Goal: Task Accomplishment & Management: Use online tool/utility

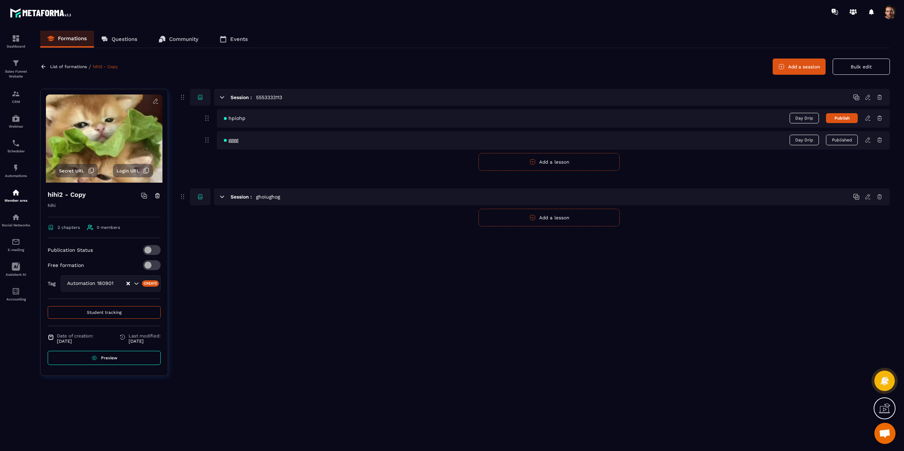
click at [223, 96] on icon at bounding box center [222, 97] width 6 height 6
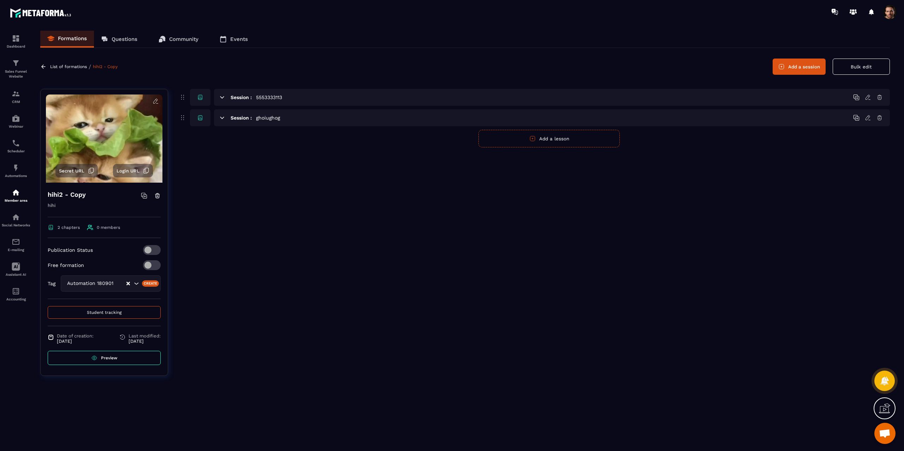
click at [223, 96] on icon at bounding box center [222, 97] width 6 height 6
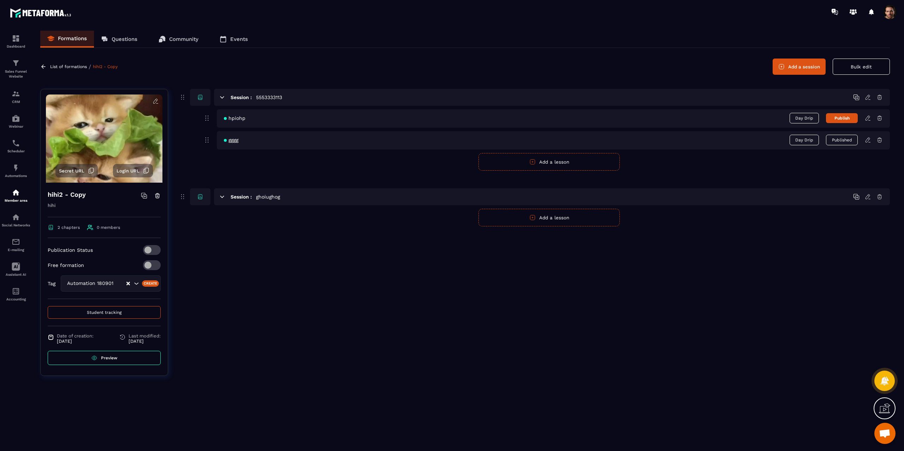
click at [222, 198] on icon at bounding box center [222, 197] width 4 height 2
click at [222, 96] on icon at bounding box center [222, 97] width 6 height 6
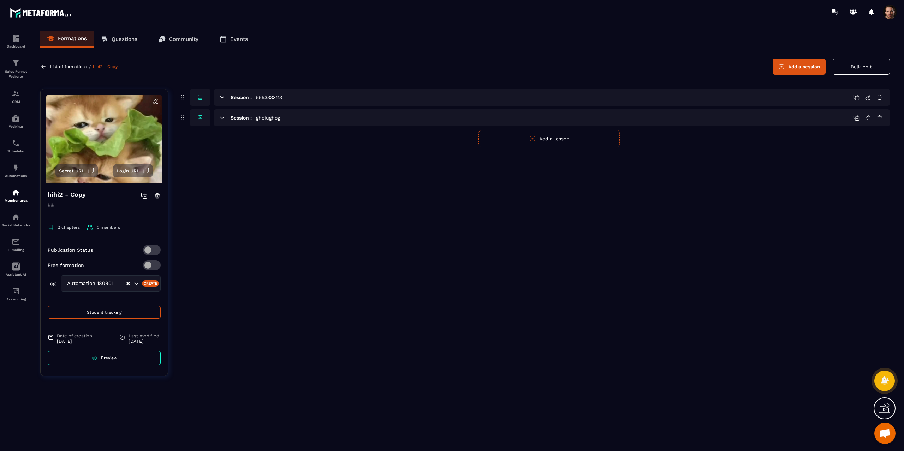
click at [222, 96] on icon at bounding box center [222, 97] width 6 height 6
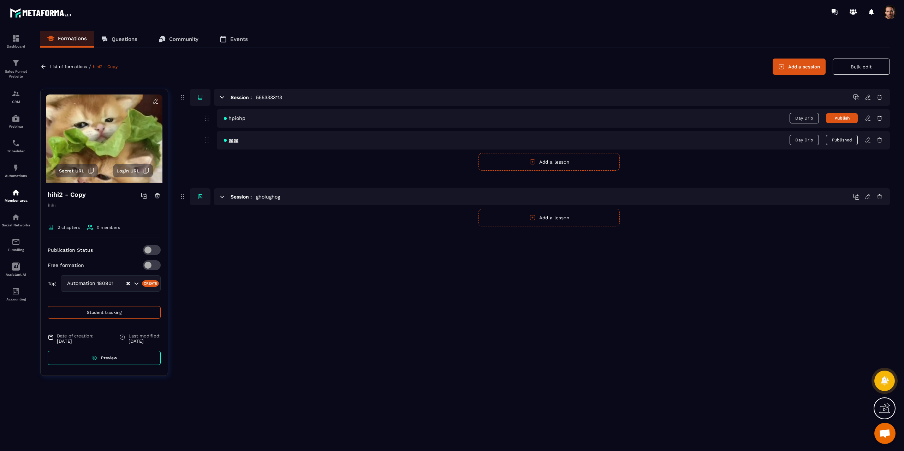
click at [222, 96] on icon at bounding box center [222, 97] width 6 height 6
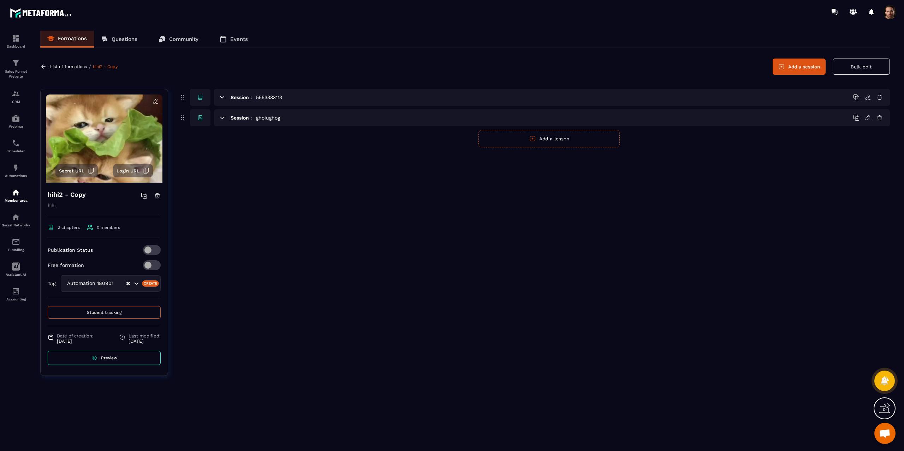
click at [222, 96] on icon at bounding box center [222, 97] width 6 height 6
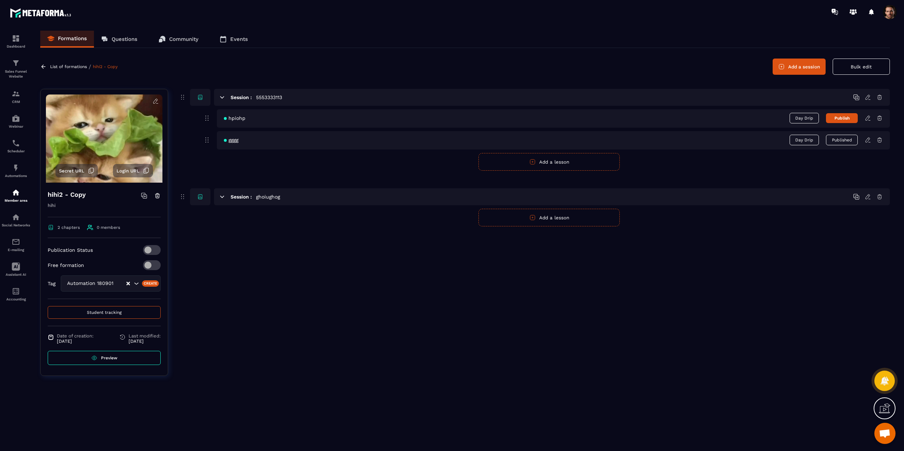
click at [540, 222] on button "Add a lesson" at bounding box center [548, 218] width 141 height 18
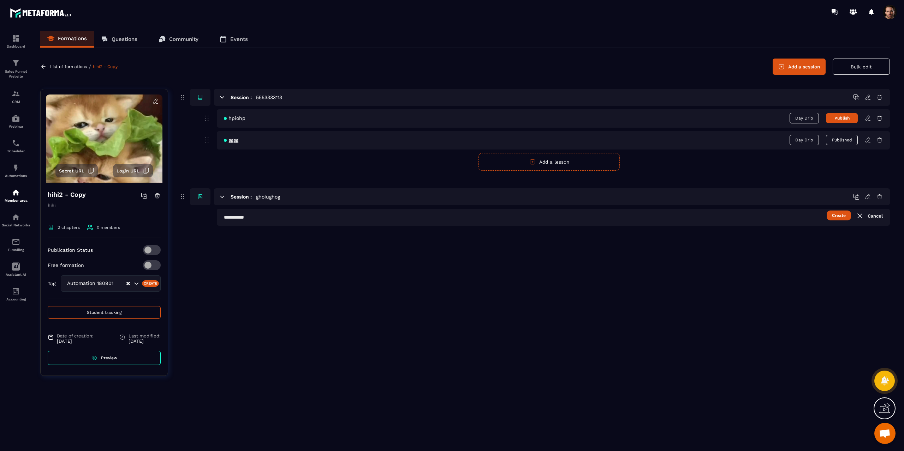
click at [806, 121] on span "Day Drip" at bounding box center [803, 118] width 29 height 11
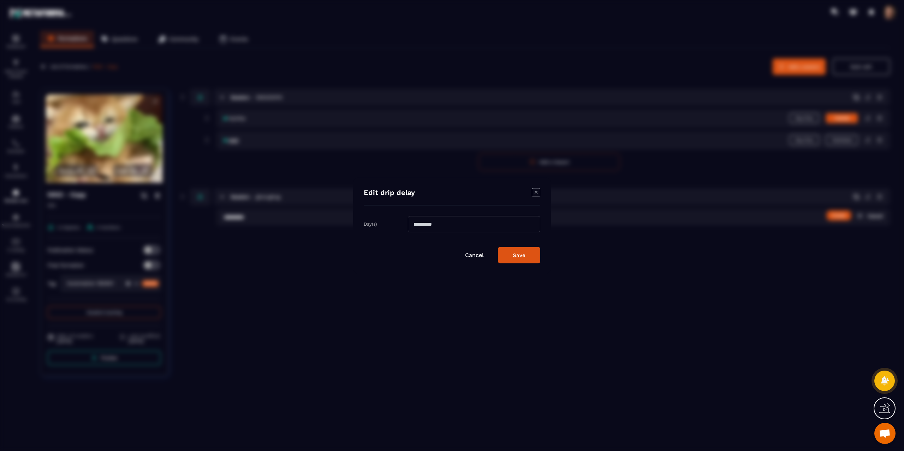
click at [448, 223] on input "Modal window" at bounding box center [474, 224] width 132 height 16
click at [439, 224] on input "**" at bounding box center [474, 224] width 132 height 16
click at [439, 224] on input "*" at bounding box center [474, 224] width 132 height 16
type input "**"
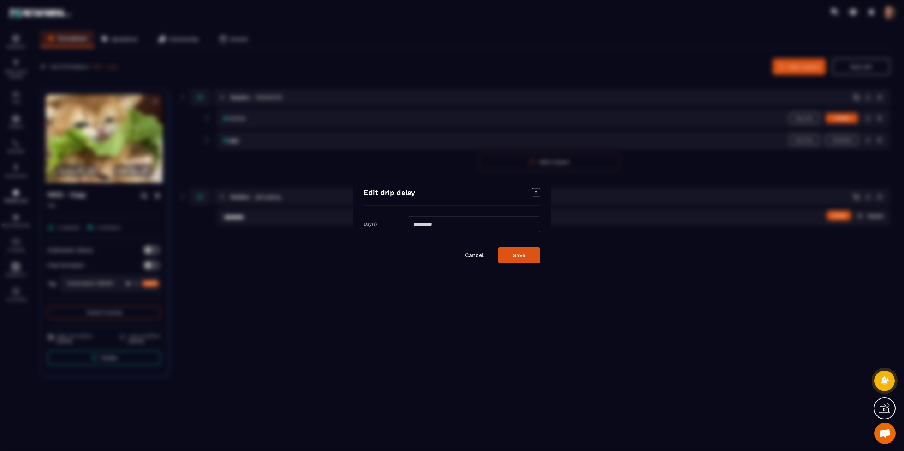
click at [516, 258] on button "Save" at bounding box center [519, 255] width 42 height 16
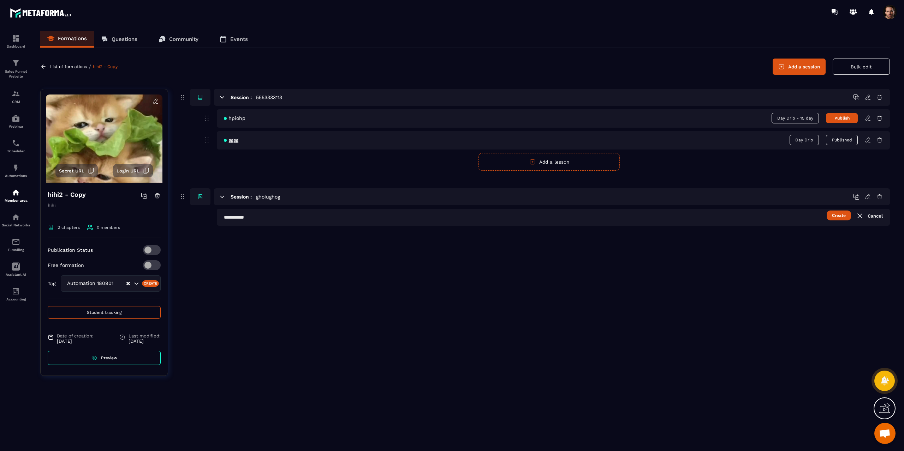
click at [800, 115] on span "Day Drip - 15 day" at bounding box center [794, 118] width 47 height 11
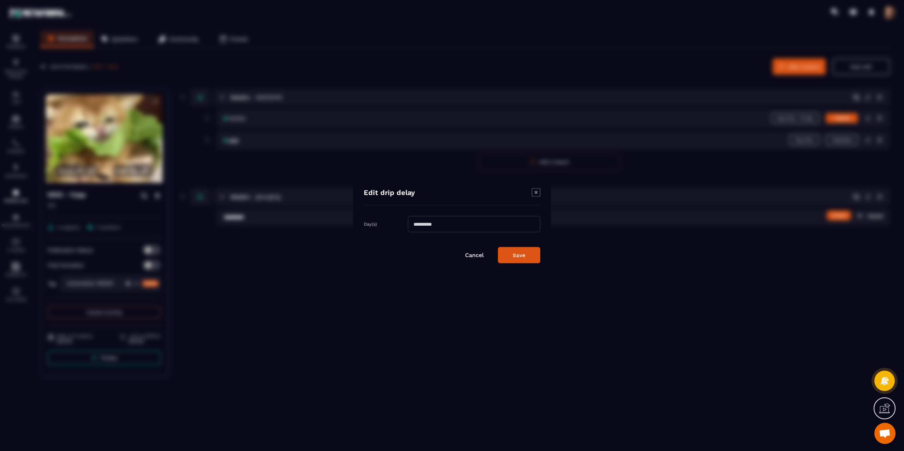
click at [746, 225] on div "Modal window" at bounding box center [452, 225] width 904 height 451
click at [535, 194] on icon "Modal window" at bounding box center [536, 192] width 8 height 8
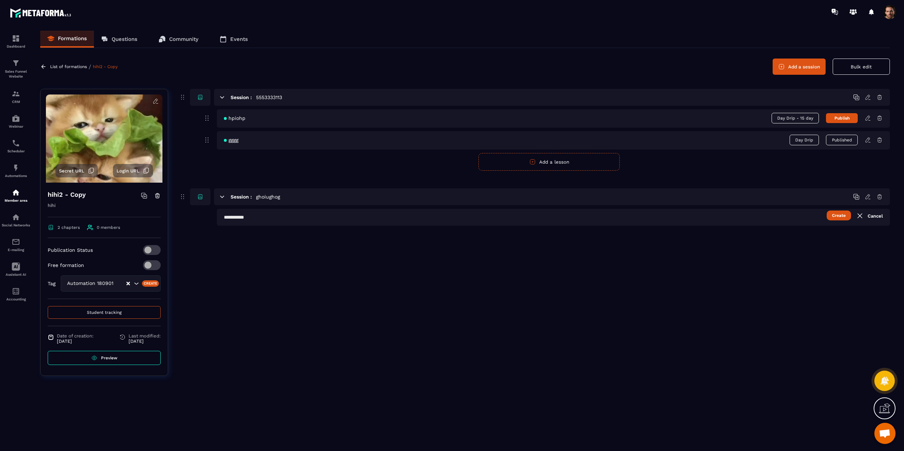
click at [732, 217] on input "text" at bounding box center [553, 217] width 673 height 17
click at [833, 144] on button "Published" at bounding box center [842, 140] width 32 height 11
click at [833, 143] on button "Publish" at bounding box center [842, 140] width 32 height 10
drag, startPoint x: 800, startPoint y: 111, endPoint x: 799, endPoint y: 115, distance: 3.5
click at [799, 112] on div "gggg Day Drip Published" at bounding box center [553, 118] width 673 height 18
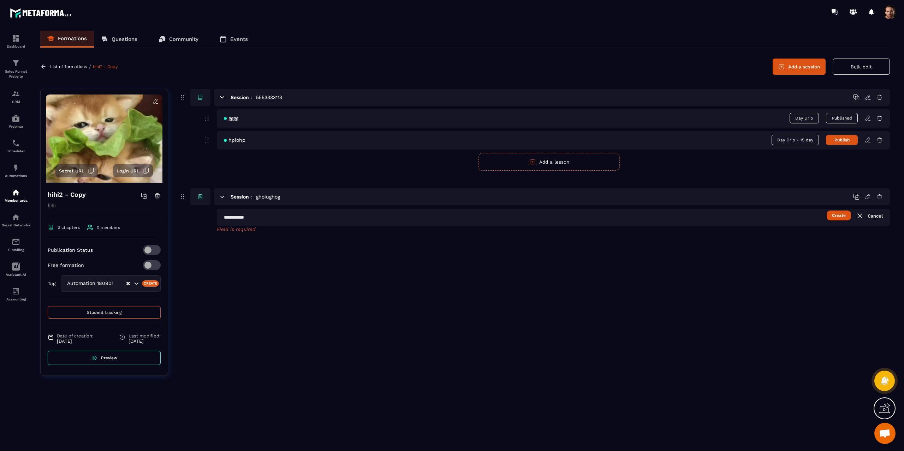
click at [800, 118] on span "Day Drip" at bounding box center [803, 118] width 29 height 11
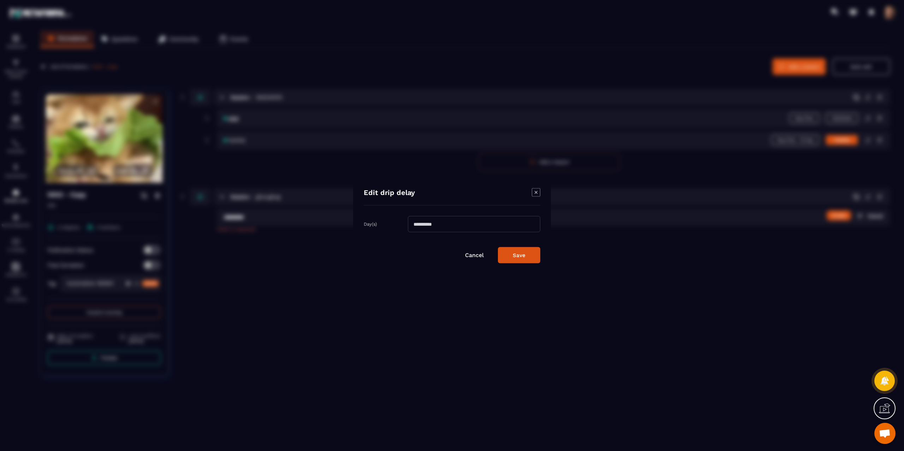
click at [484, 229] on input "Modal window" at bounding box center [474, 224] width 132 height 16
type input "**"
click at [516, 256] on button "Save" at bounding box center [519, 255] width 42 height 16
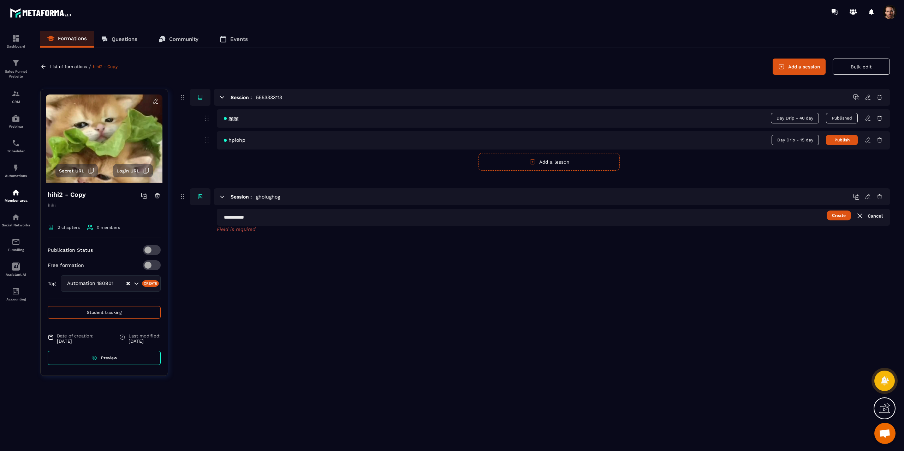
click at [796, 118] on span "Day Drip - 40 day" at bounding box center [794, 118] width 48 height 11
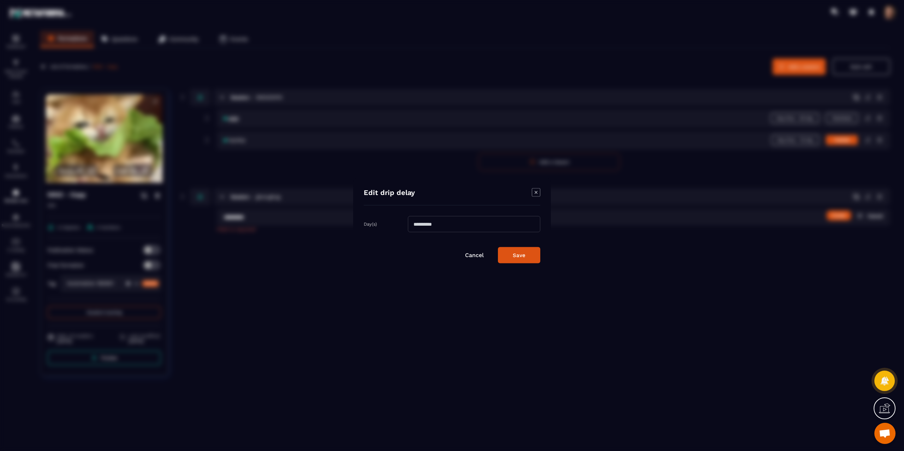
click at [538, 191] on icon "Modal window" at bounding box center [536, 192] width 8 height 8
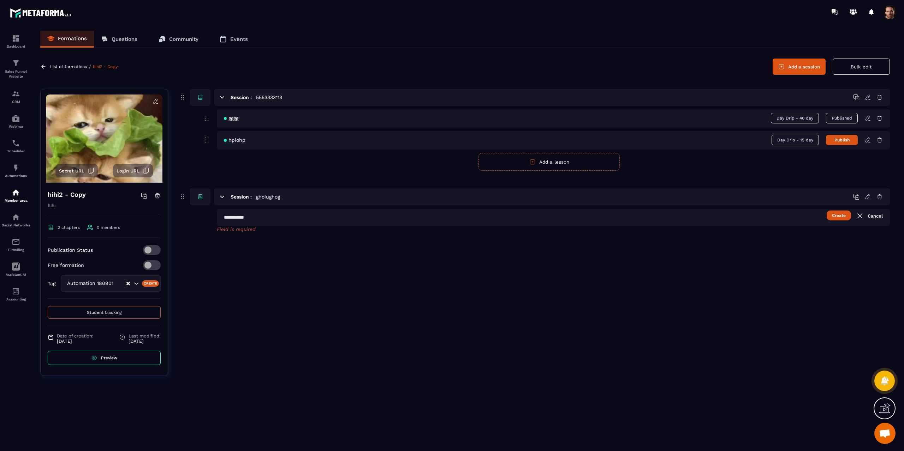
click at [813, 70] on button "Add a session" at bounding box center [798, 67] width 53 height 16
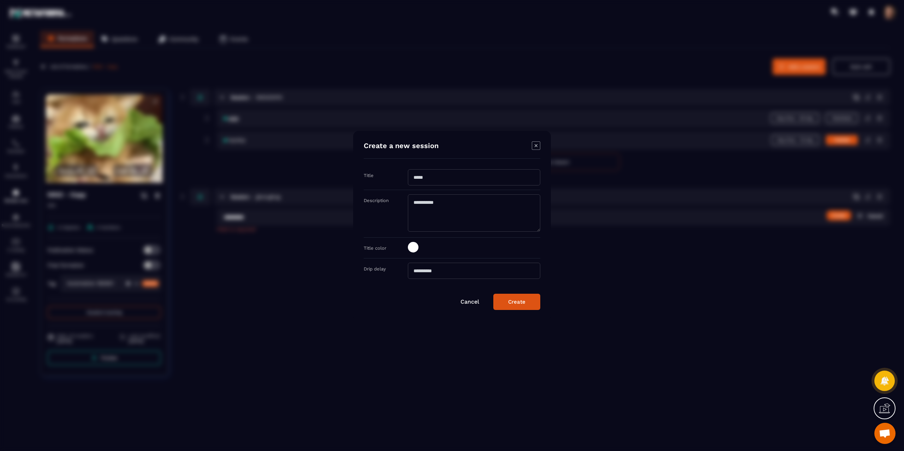
click at [409, 246] on span "Modal window" at bounding box center [413, 247] width 11 height 11
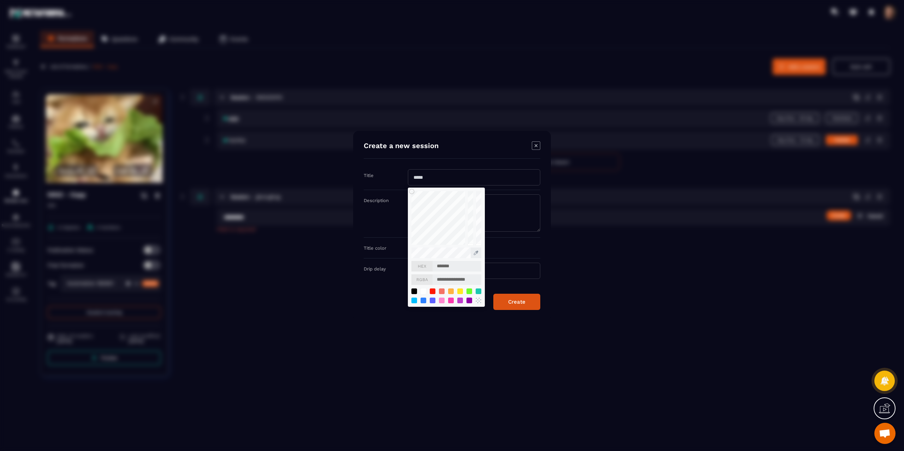
click at [530, 319] on div "**********" at bounding box center [452, 226] width 198 height 190
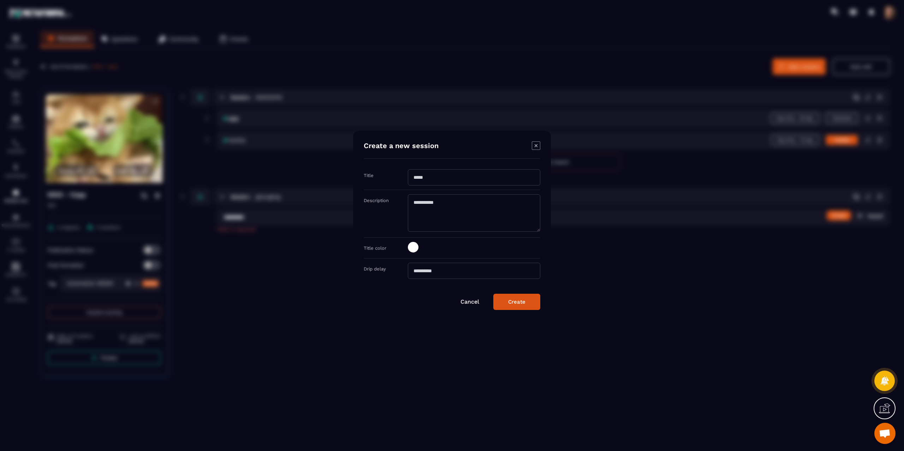
click at [530, 319] on div "Create a new session Title Description Title color Drip delay Cancel Create" at bounding box center [452, 226] width 198 height 190
click at [537, 143] on icon "Modal window" at bounding box center [536, 146] width 8 height 8
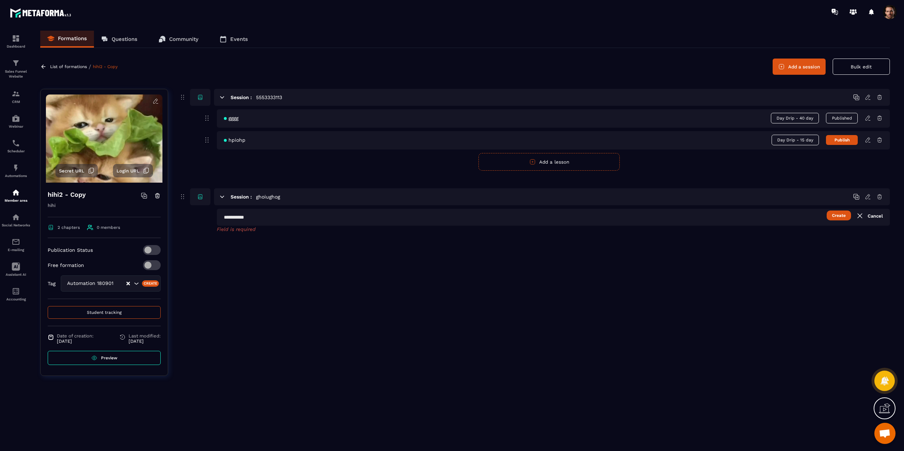
click at [855, 97] on icon at bounding box center [856, 97] width 6 height 6
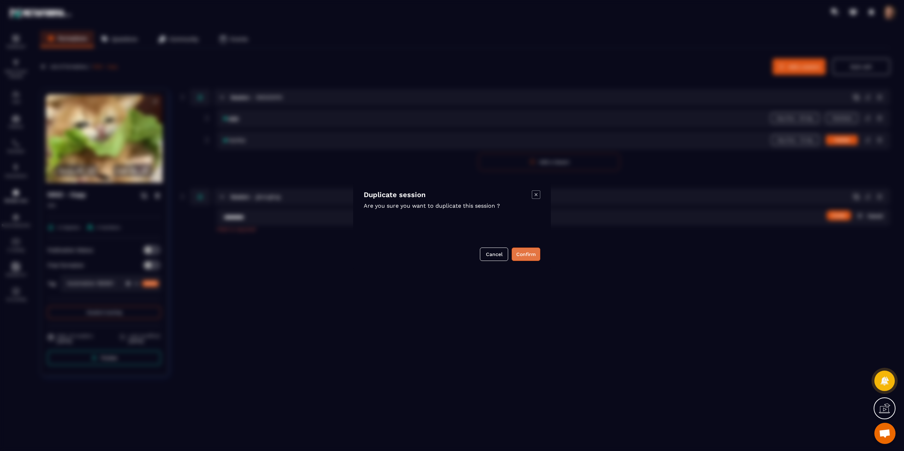
click at [515, 255] on button "Confirm" at bounding box center [525, 254] width 29 height 13
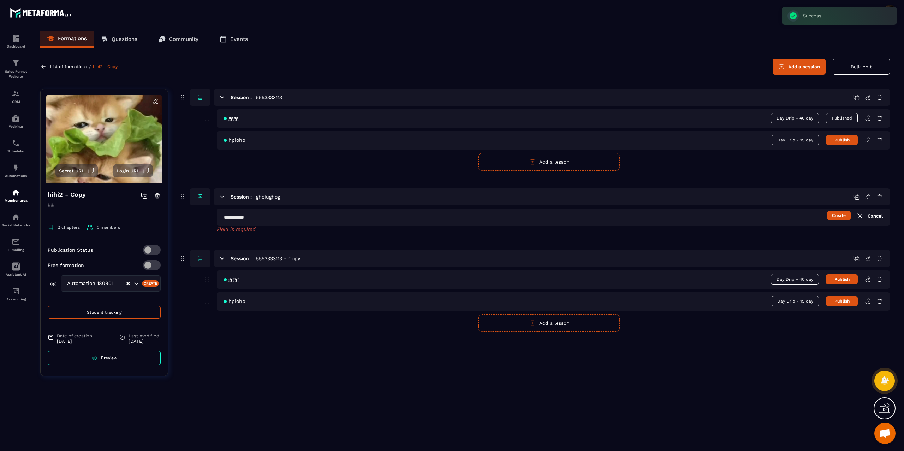
click at [230, 281] on span "gggg" at bounding box center [231, 280] width 14 height 6
click at [842, 278] on button "Publish" at bounding box center [842, 280] width 32 height 10
click at [867, 280] on icon at bounding box center [867, 279] width 6 height 6
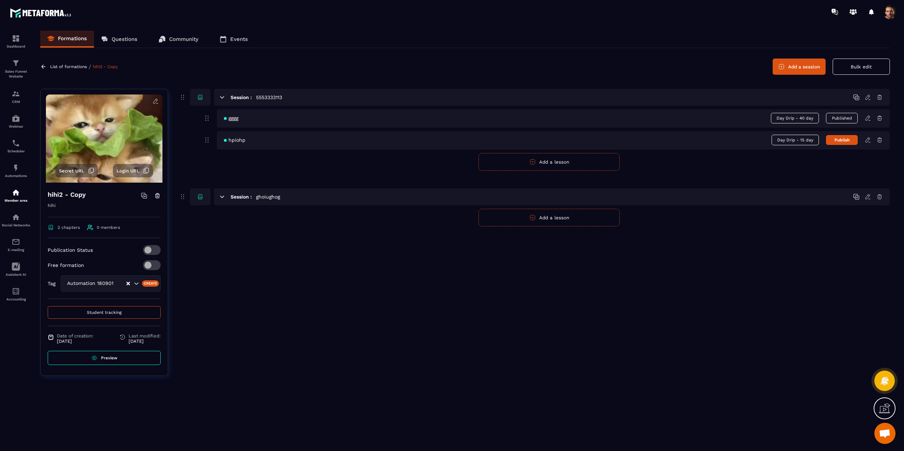
click at [798, 63] on button "Add a session" at bounding box center [798, 67] width 53 height 16
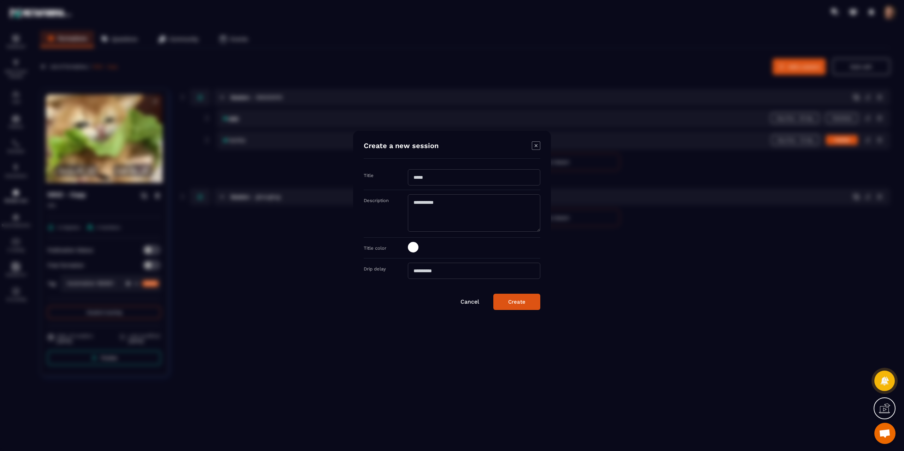
click at [537, 144] on icon "Modal window" at bounding box center [536, 146] width 8 height 8
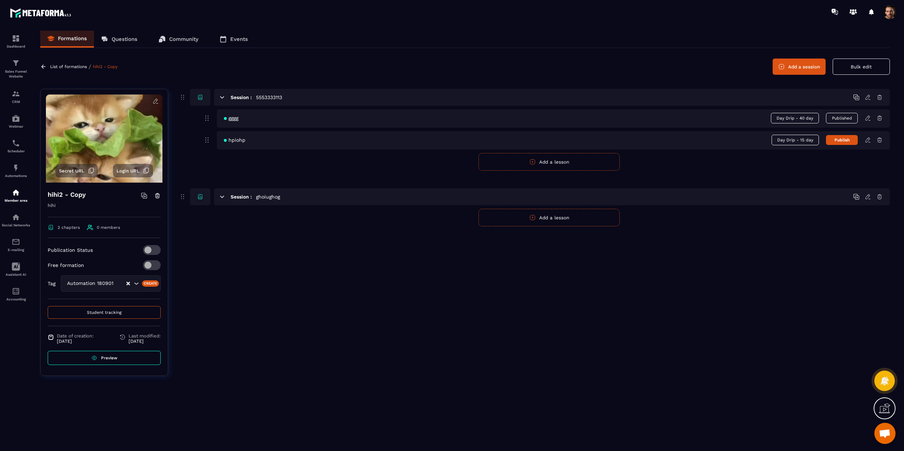
click at [869, 119] on icon at bounding box center [867, 118] width 6 height 6
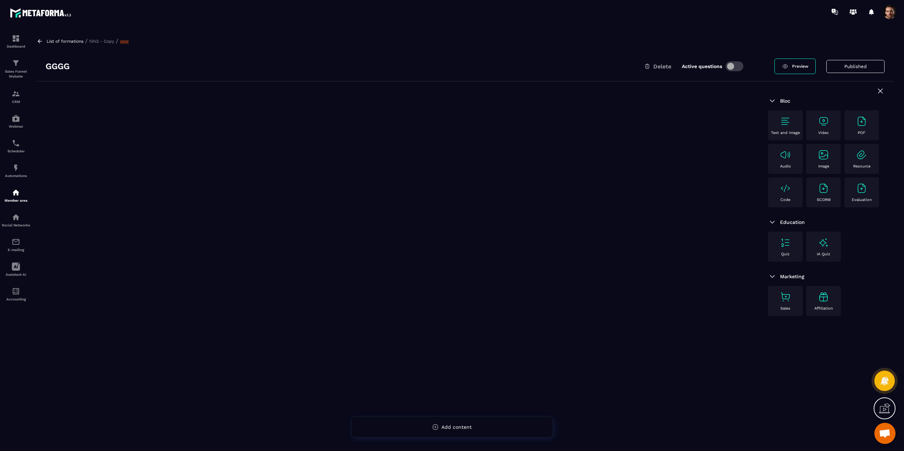
click at [38, 42] on icon at bounding box center [40, 41] width 4 height 4
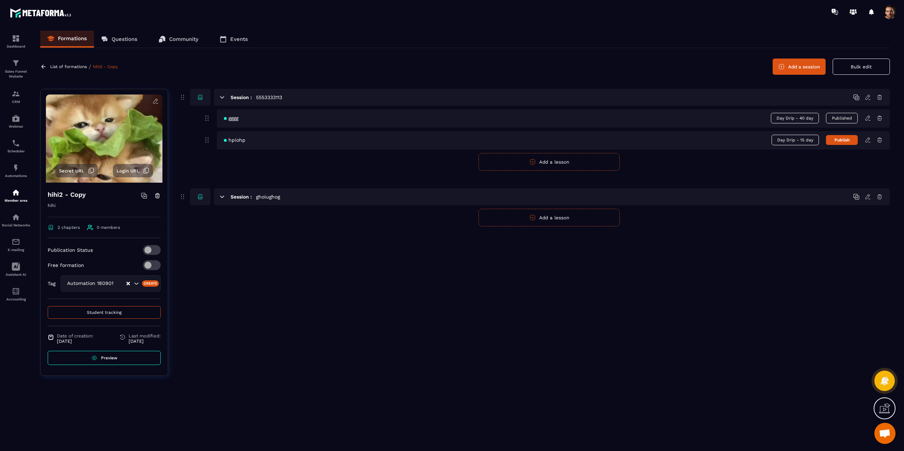
click at [868, 96] on icon at bounding box center [867, 97] width 6 height 6
click at [866, 96] on icon at bounding box center [867, 97] width 6 height 6
click at [866, 95] on icon at bounding box center [867, 97] width 6 height 6
click at [867, 195] on icon at bounding box center [867, 197] width 6 height 6
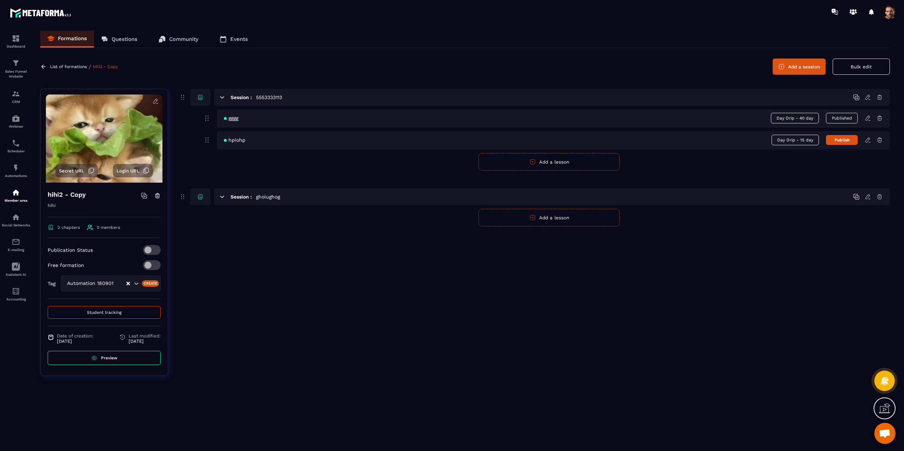
click at [867, 195] on icon at bounding box center [867, 197] width 6 height 6
click at [868, 119] on icon at bounding box center [867, 118] width 4 height 5
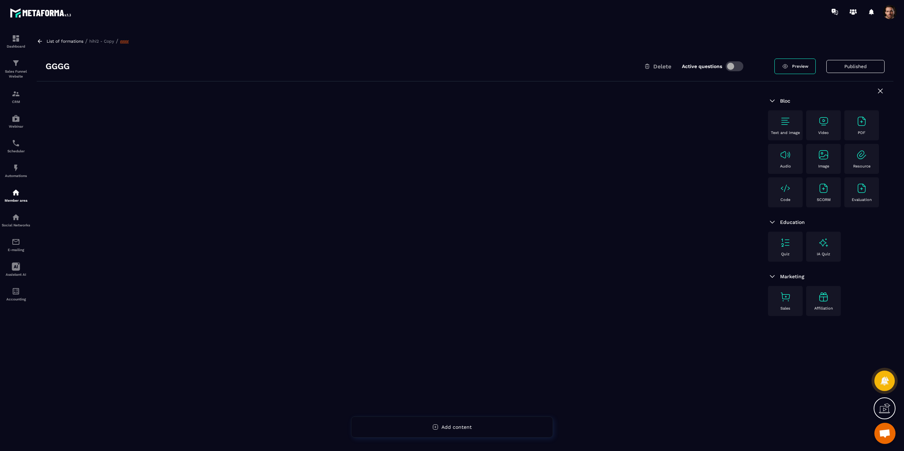
click at [734, 68] on span at bounding box center [734, 66] width 18 height 10
click at [42, 37] on div "List of formations / hihi2 - Copy / gggg gggg Delete Active questions Preview P…" at bounding box center [464, 240] width 863 height 418
click at [881, 91] on icon at bounding box center [880, 91] width 8 height 8
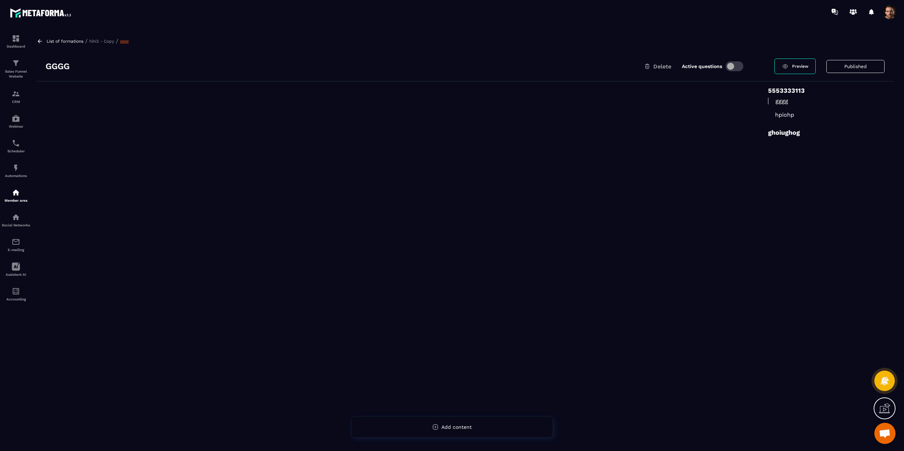
click at [881, 91] on h6 "5553333113" at bounding box center [826, 90] width 116 height 7
click at [796, 105] on div "gggg" at bounding box center [826, 101] width 116 height 14
click at [785, 138] on div "5553333113 gggg hpiohp ghoiughog" at bounding box center [826, 117] width 134 height 71
click at [466, 424] on div "Add content" at bounding box center [452, 427] width 202 height 21
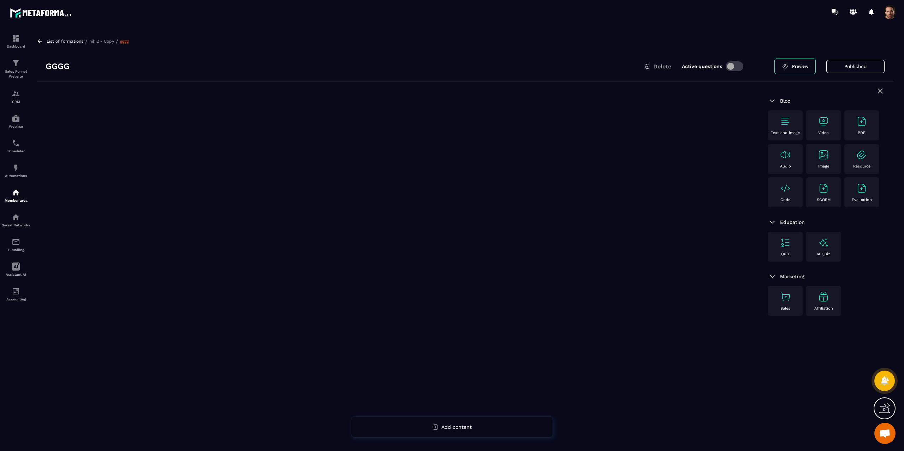
click at [879, 89] on icon at bounding box center [880, 91] width 8 height 8
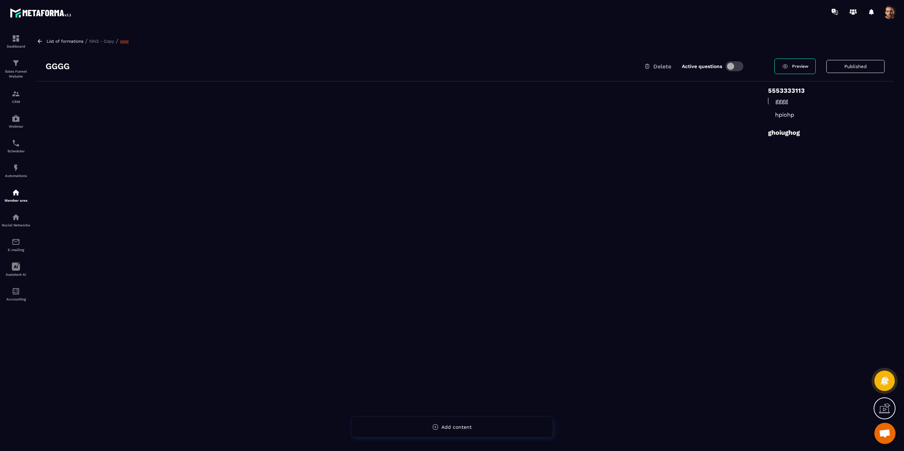
click at [784, 98] on p "gggg" at bounding box center [826, 101] width 116 height 7
drag, startPoint x: 777, startPoint y: 131, endPoint x: 774, endPoint y: 139, distance: 8.9
click at [774, 139] on div "5553333113 gggg hpiohp ghoiughog" at bounding box center [826, 117] width 134 height 71
click at [446, 427] on span "Add content" at bounding box center [456, 428] width 30 height 6
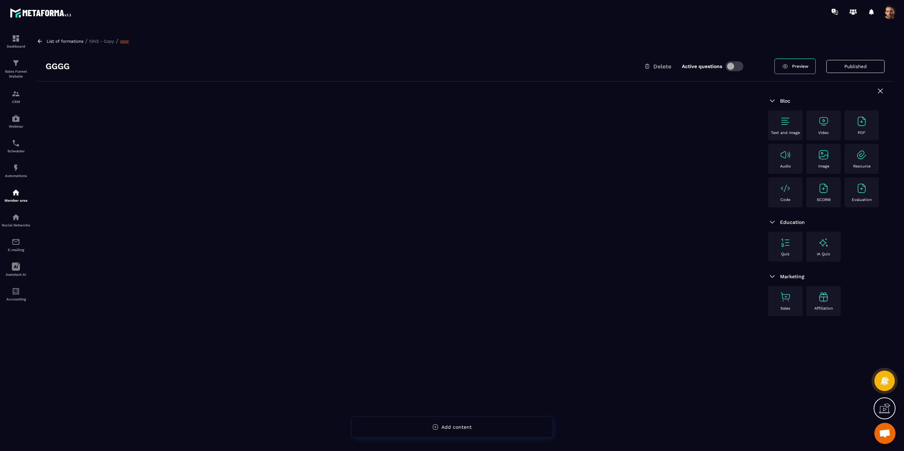
click at [634, 309] on div at bounding box center [398, 285] width 722 height 406
click at [792, 124] on div "Text and image" at bounding box center [785, 125] width 28 height 19
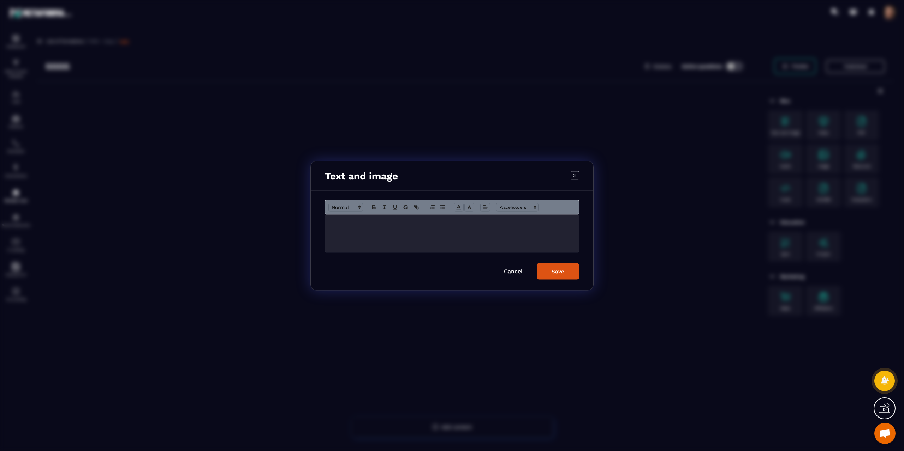
click at [827, 127] on div "Modal window" at bounding box center [452, 225] width 904 height 451
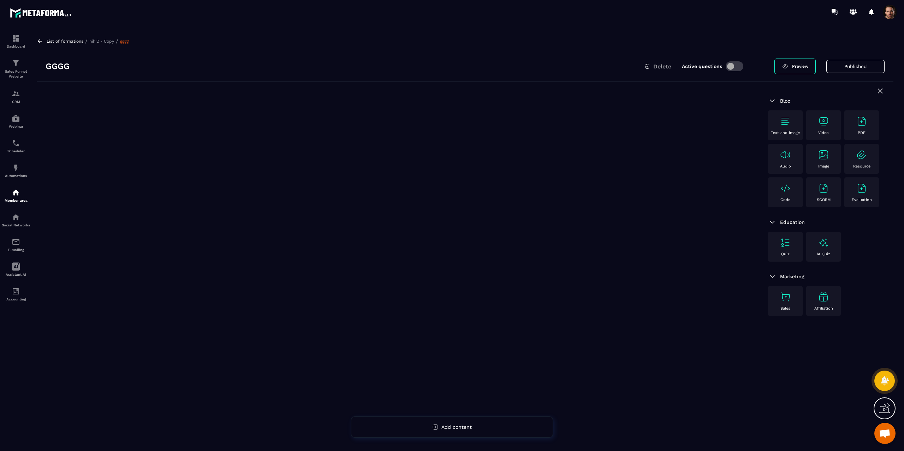
click at [830, 125] on div "Video" at bounding box center [823, 125] width 28 height 19
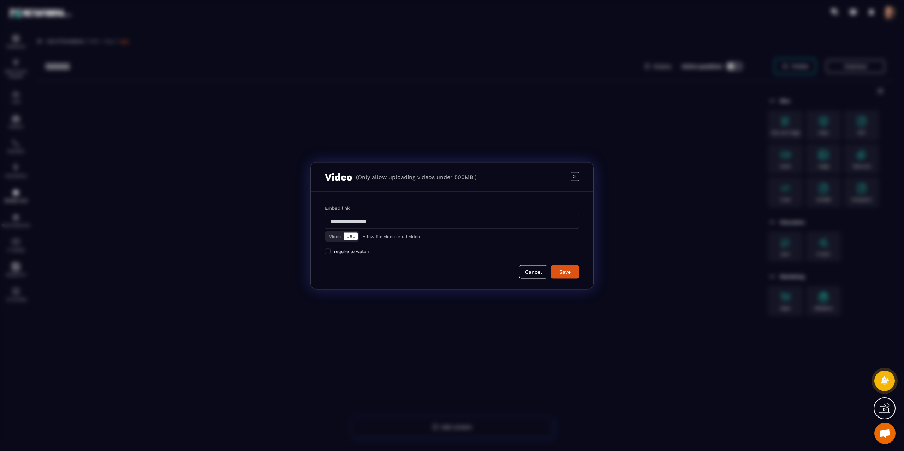
click at [832, 126] on div "Modal window" at bounding box center [452, 225] width 904 height 451
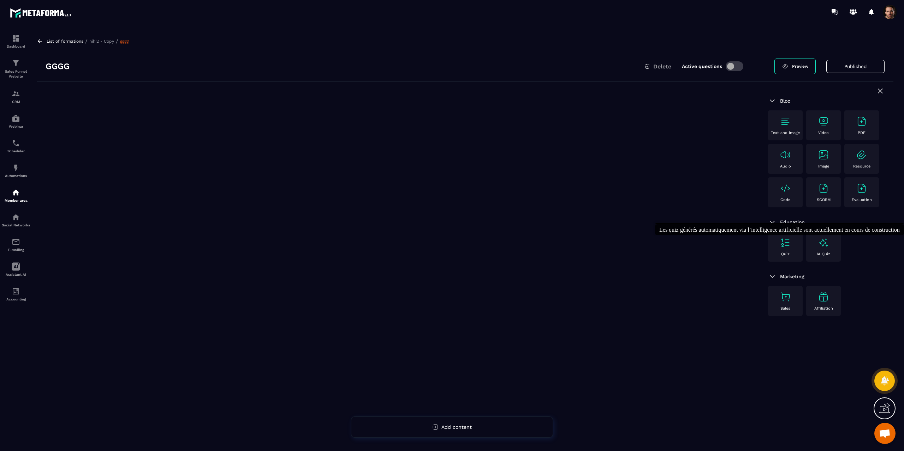
click at [823, 246] on img at bounding box center [822, 242] width 11 height 11
click at [824, 155] on img at bounding box center [822, 154] width 11 height 11
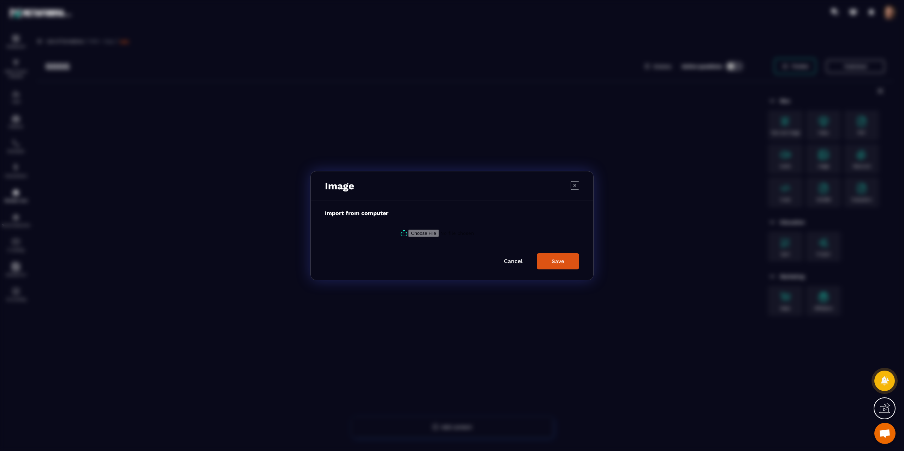
click at [824, 155] on div "Modal window" at bounding box center [452, 225] width 904 height 451
